Goal: Task Accomplishment & Management: Manage account settings

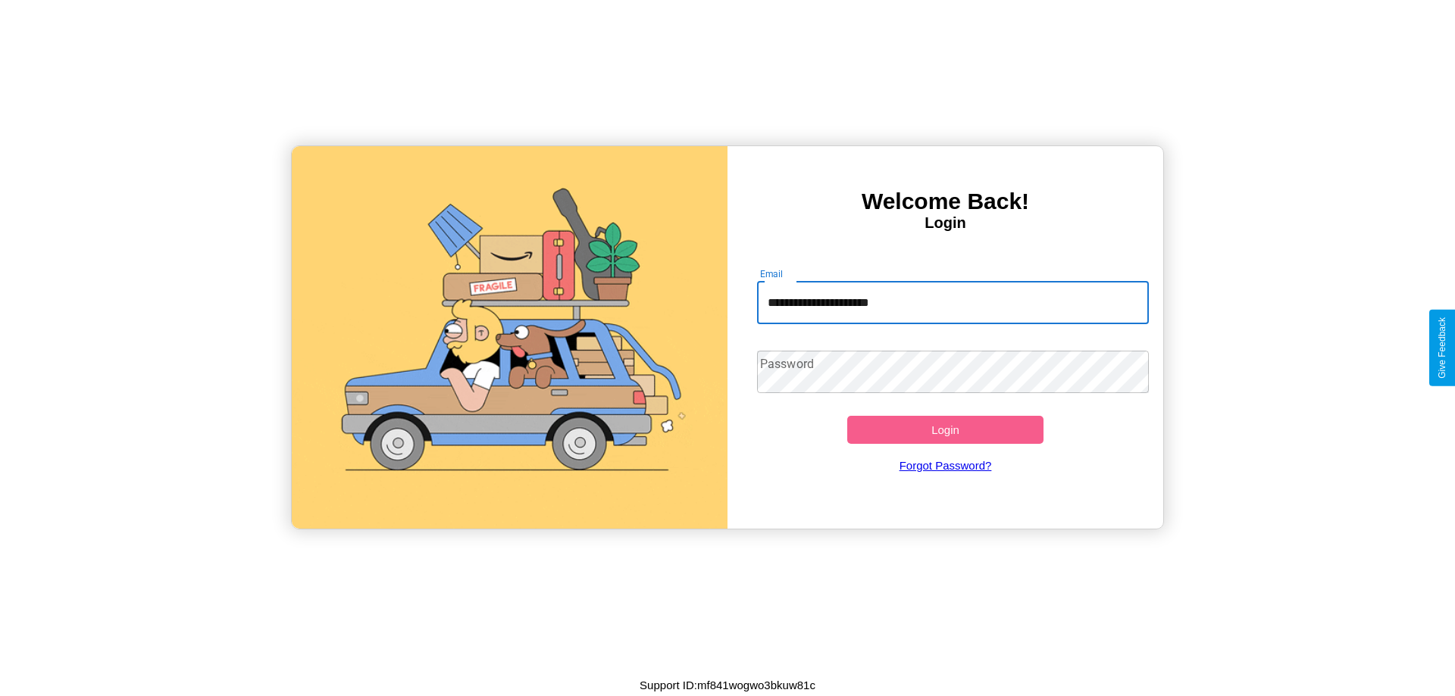
type input "**********"
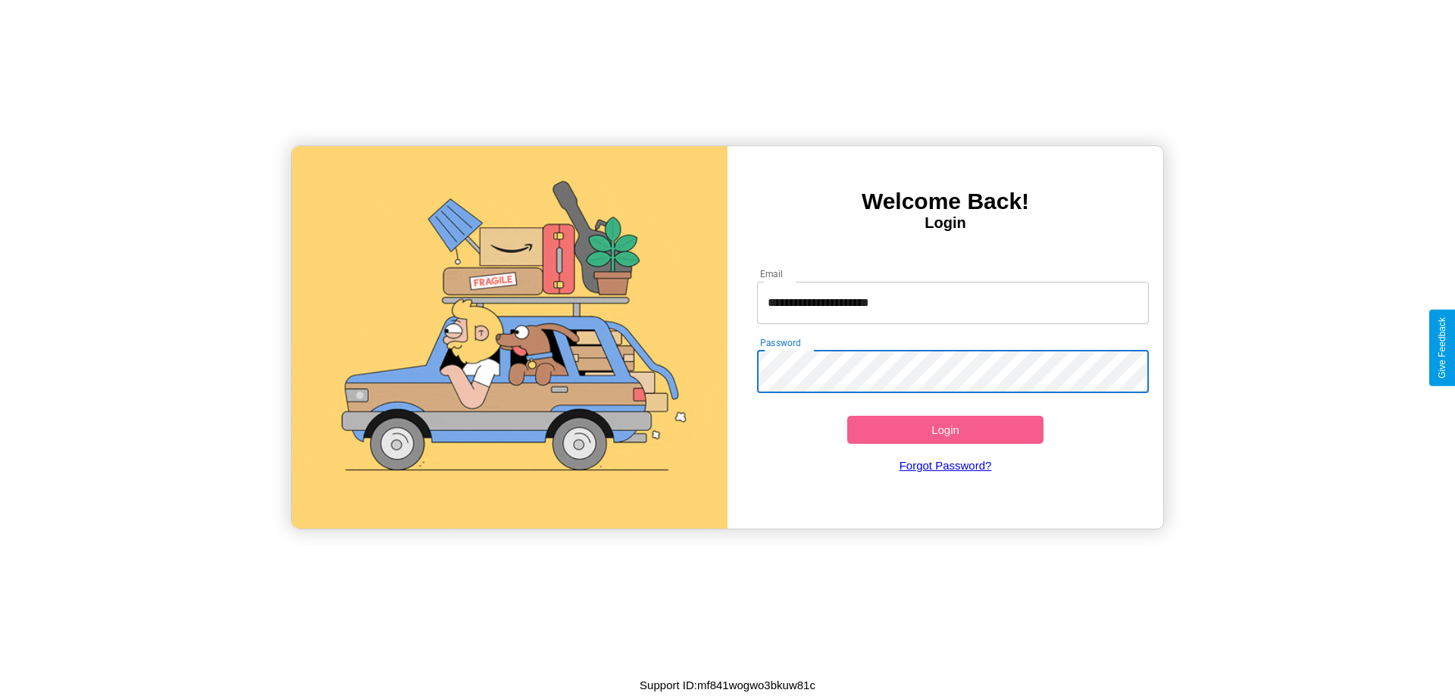
click at [945, 430] on button "Login" at bounding box center [945, 430] width 196 height 28
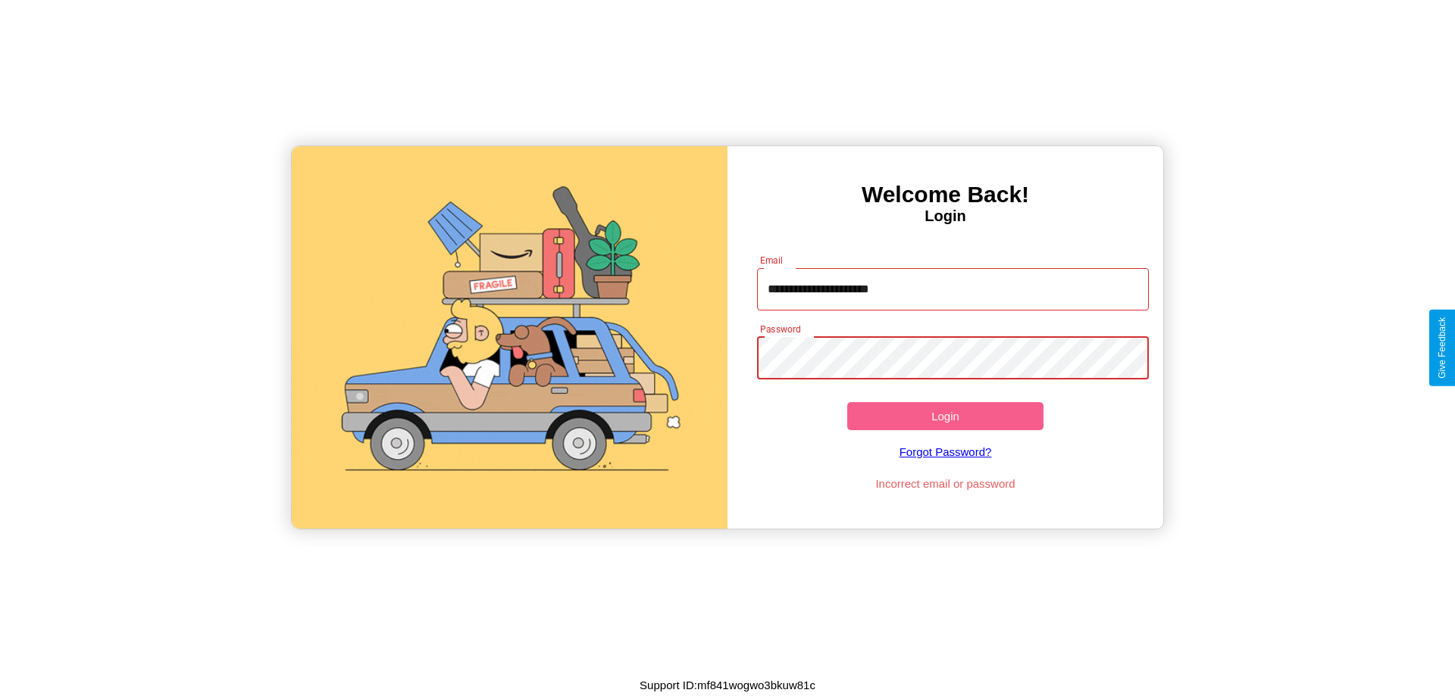
click at [945, 416] on button "Login" at bounding box center [945, 416] width 196 height 28
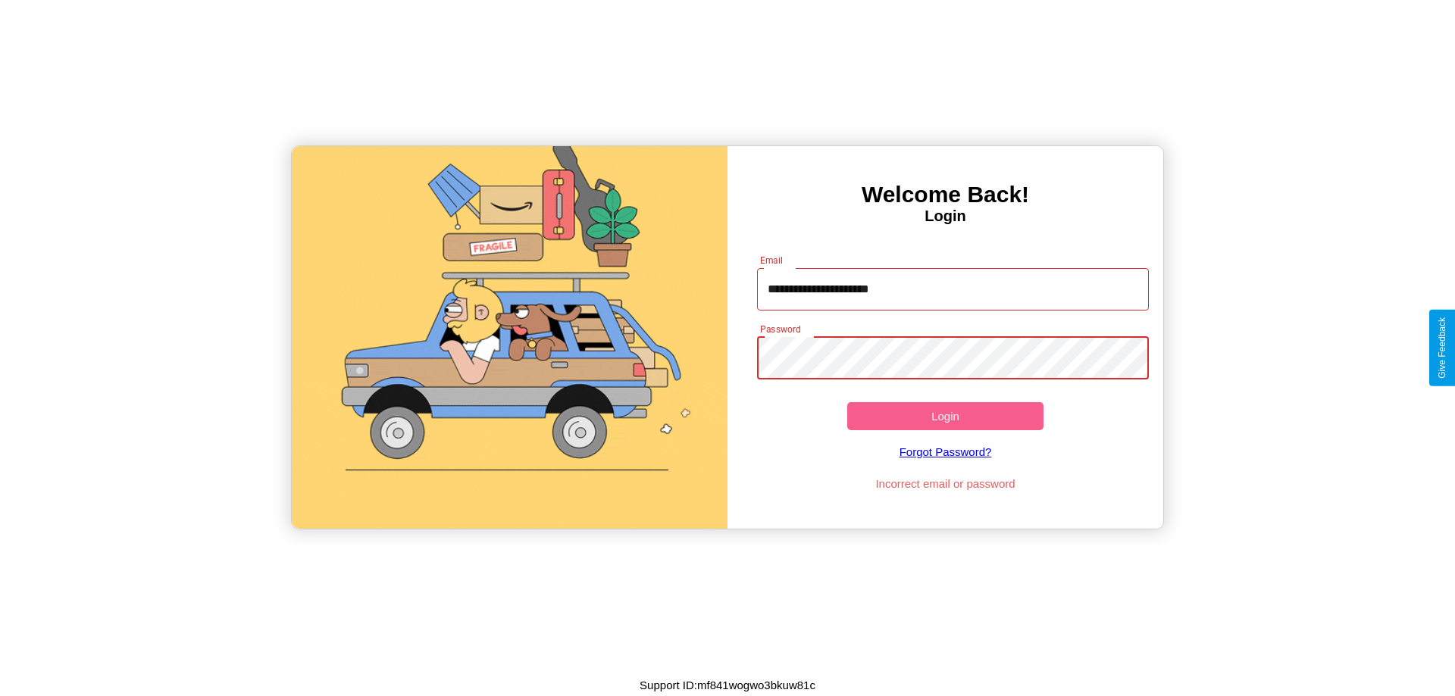
click at [945, 416] on button "Login" at bounding box center [945, 416] width 196 height 28
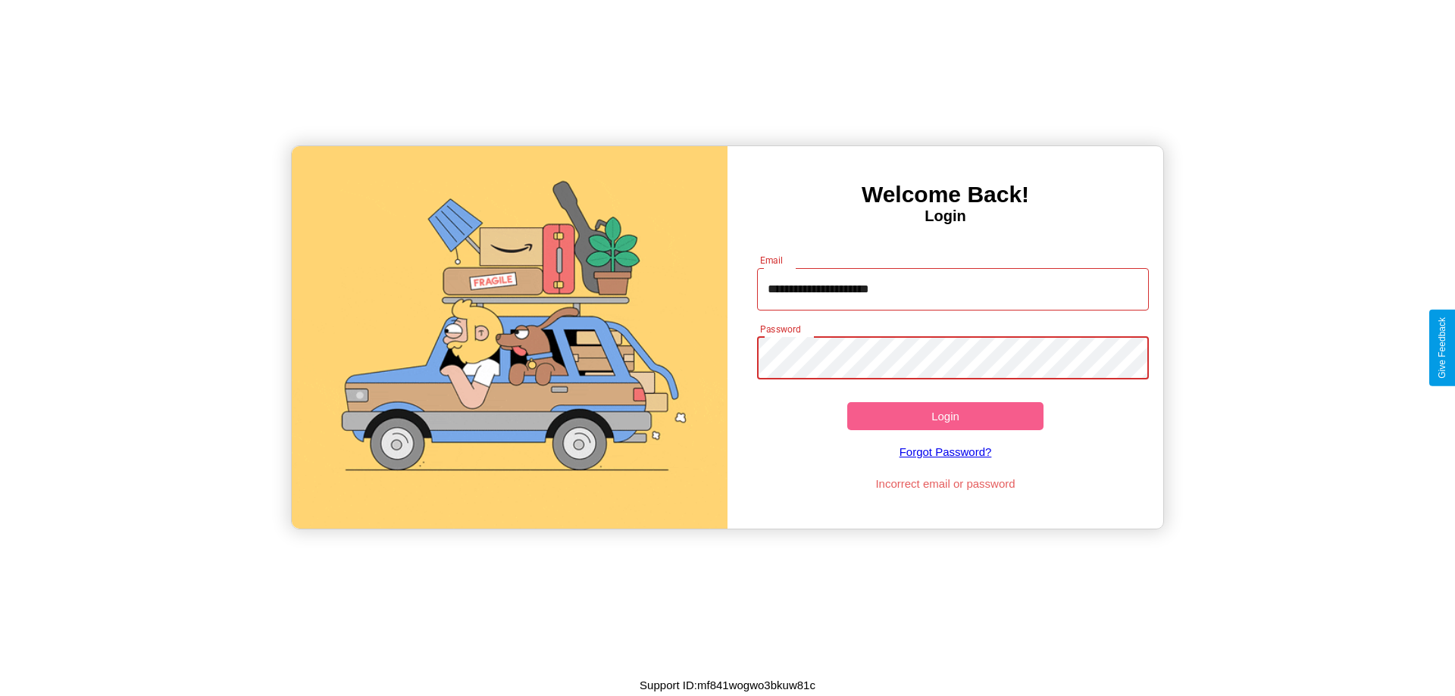
click at [945, 416] on button "Login" at bounding box center [945, 416] width 196 height 28
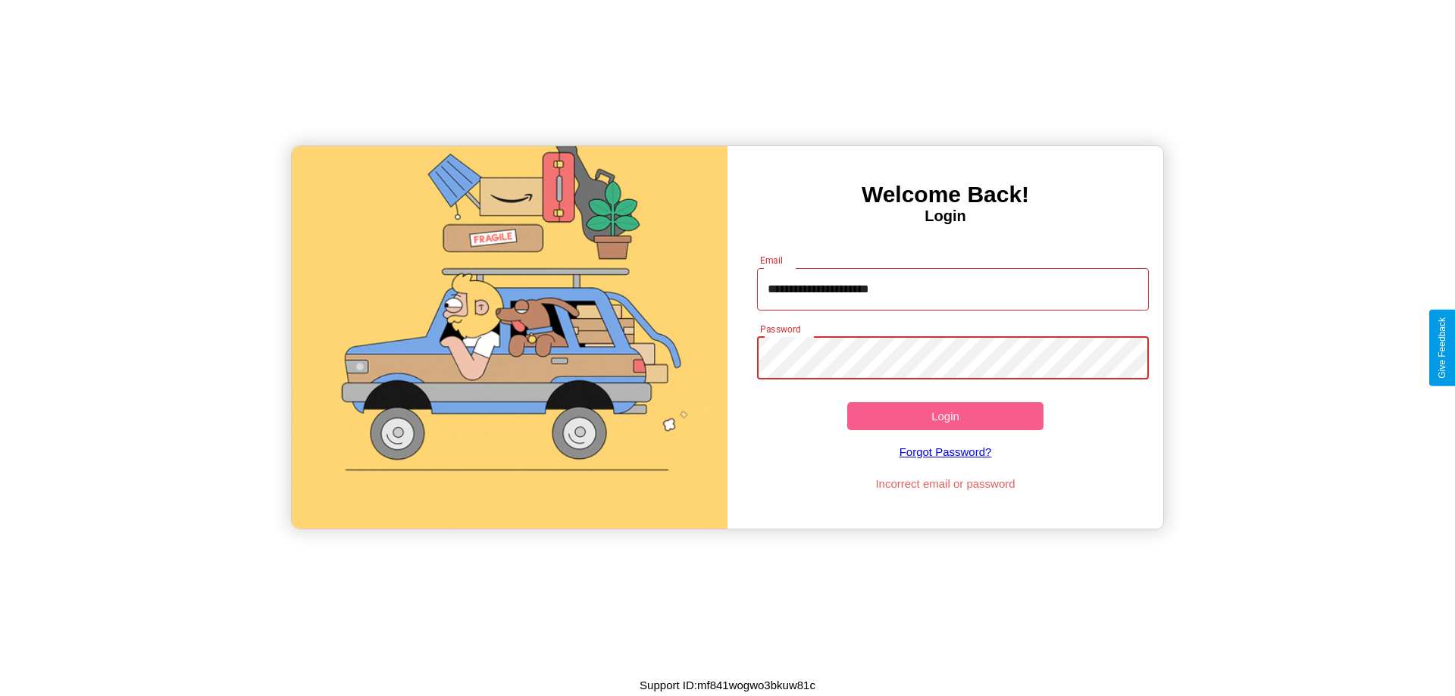
click at [945, 416] on button "Login" at bounding box center [945, 416] width 196 height 28
